Goal: Task Accomplishment & Management: Manage account settings

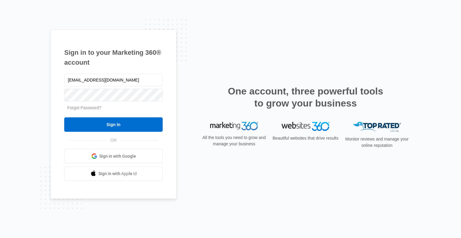
type input "[EMAIL_ADDRESS][DOMAIN_NAME]"
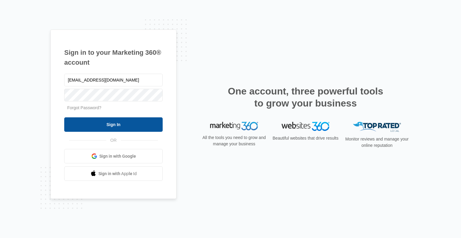
click at [107, 125] on input "Sign In" at bounding box center [113, 124] width 98 height 14
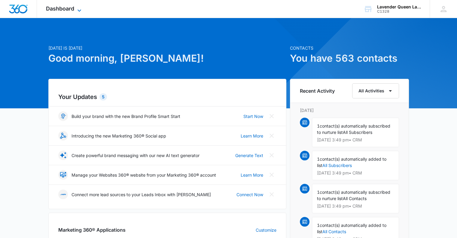
click at [80, 8] on icon at bounding box center [79, 10] width 7 height 7
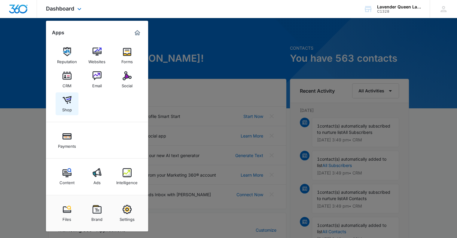
click at [68, 104] on img at bounding box center [66, 99] width 9 height 9
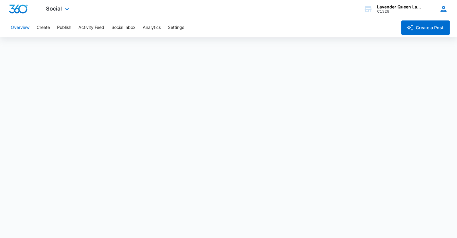
click at [442, 11] on icon at bounding box center [443, 9] width 9 height 9
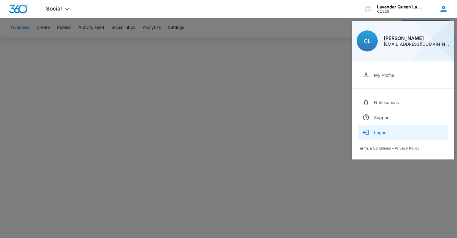
click at [374, 132] on div "Logout" at bounding box center [381, 132] width 14 height 5
